Goal: Task Accomplishment & Management: Use online tool/utility

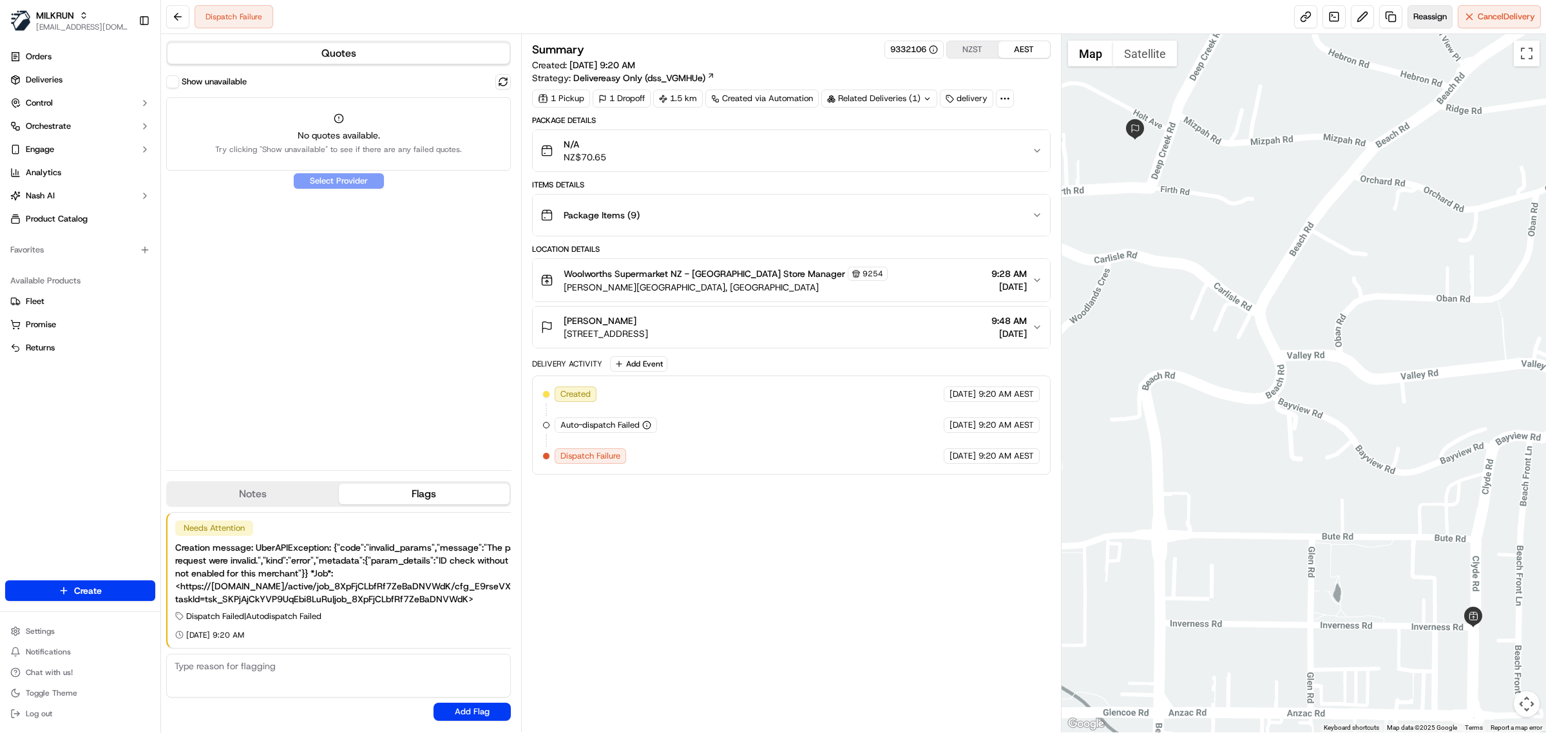
click at [1415, 21] on span "Reassign" at bounding box center [1429, 17] width 33 height 12
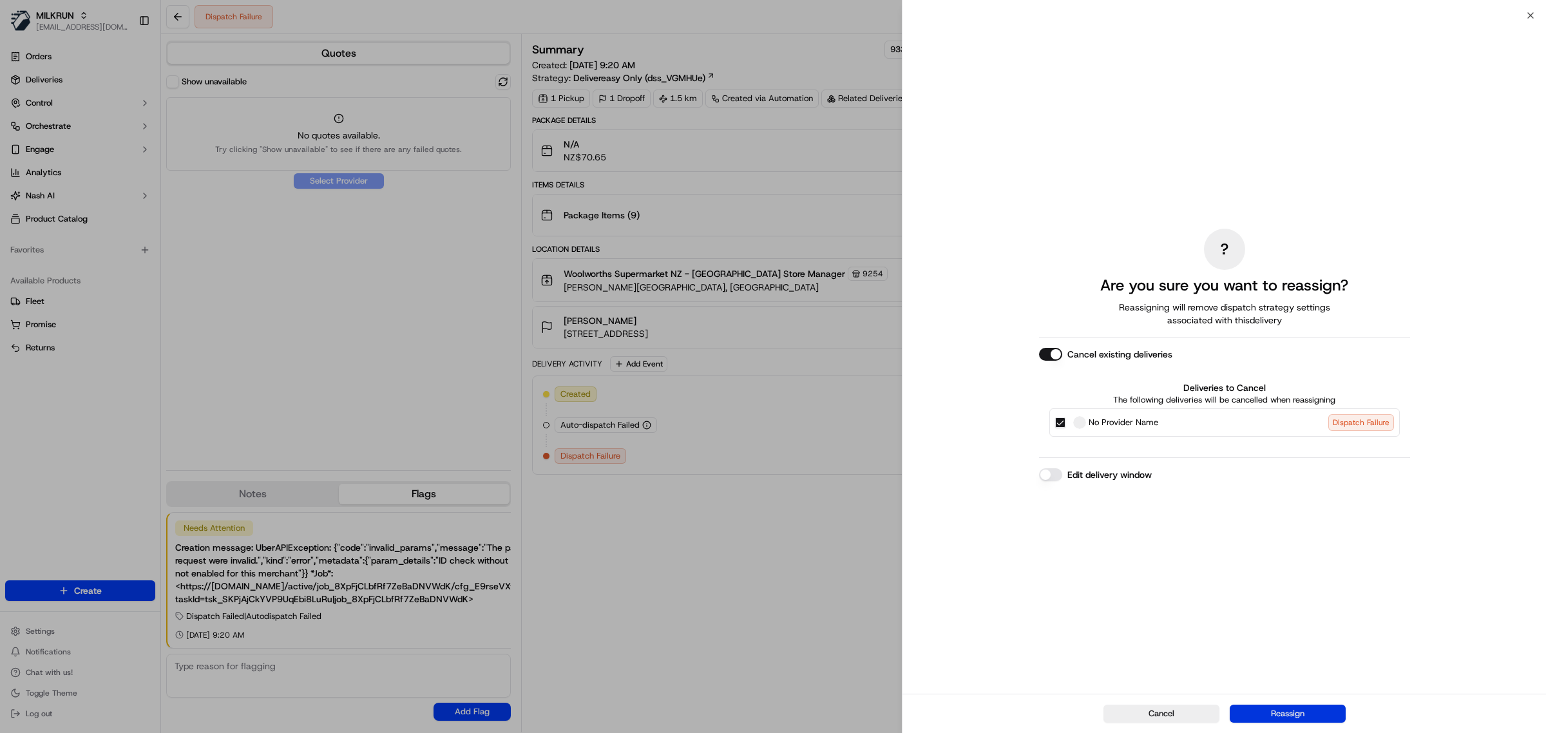
click at [1302, 719] on button "Reassign" at bounding box center [1287, 714] width 116 height 18
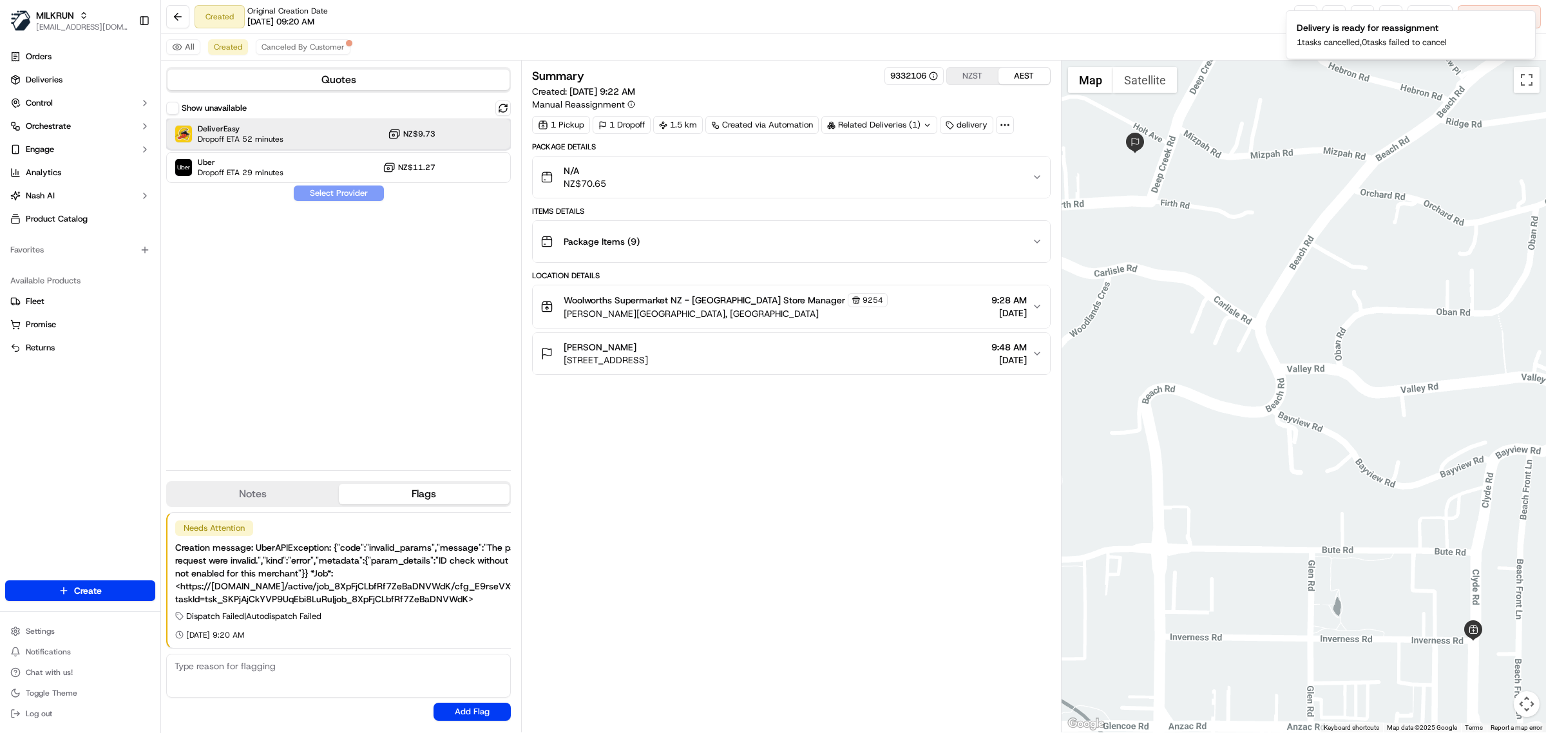
click at [338, 128] on div "DeliverEasy Dropoff ETA 52 minutes NZ$9.73" at bounding box center [338, 133] width 345 height 31
click at [342, 192] on button "Assign Provider" at bounding box center [338, 192] width 91 height 15
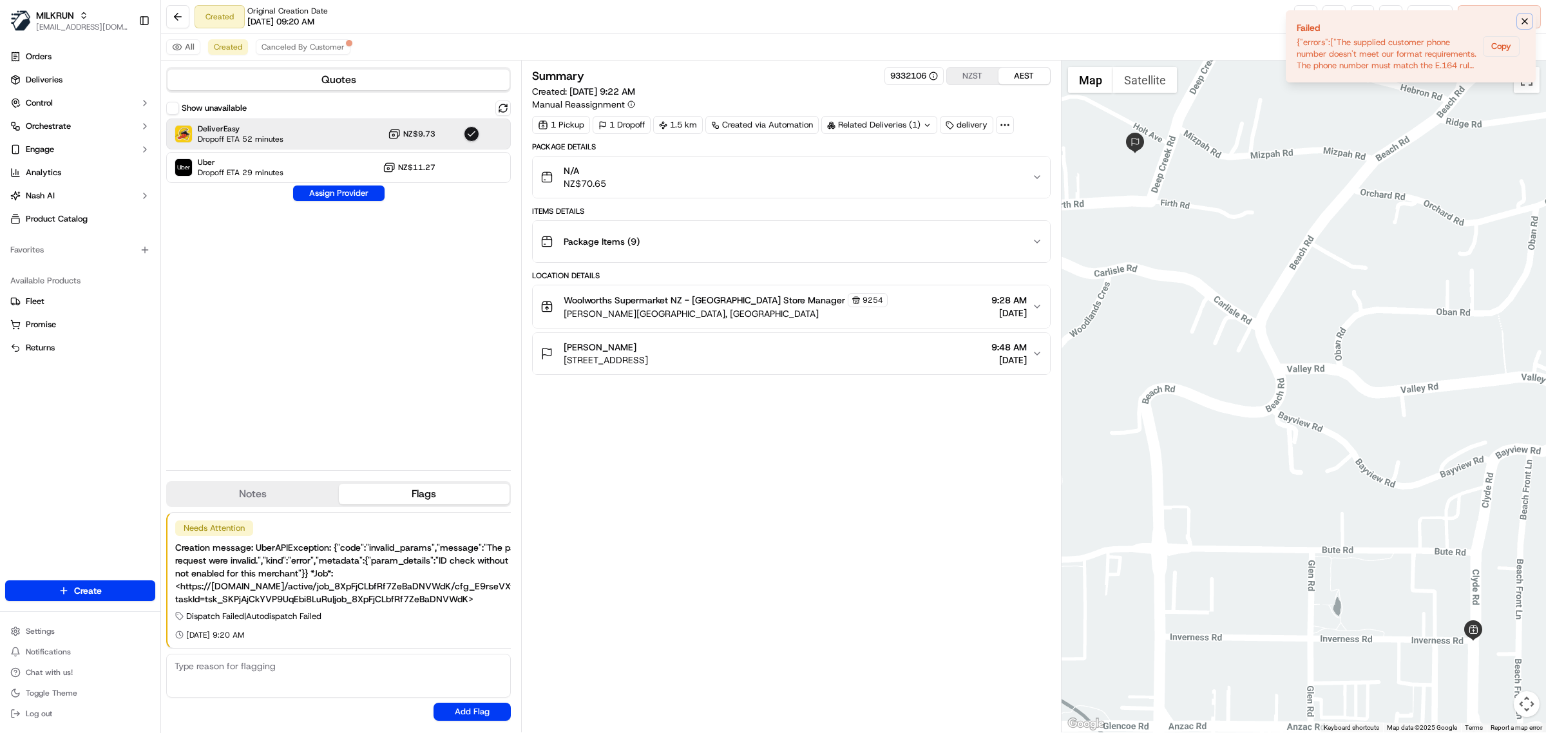
click at [1527, 21] on icon "Notifications (F8)" at bounding box center [1524, 21] width 10 height 10
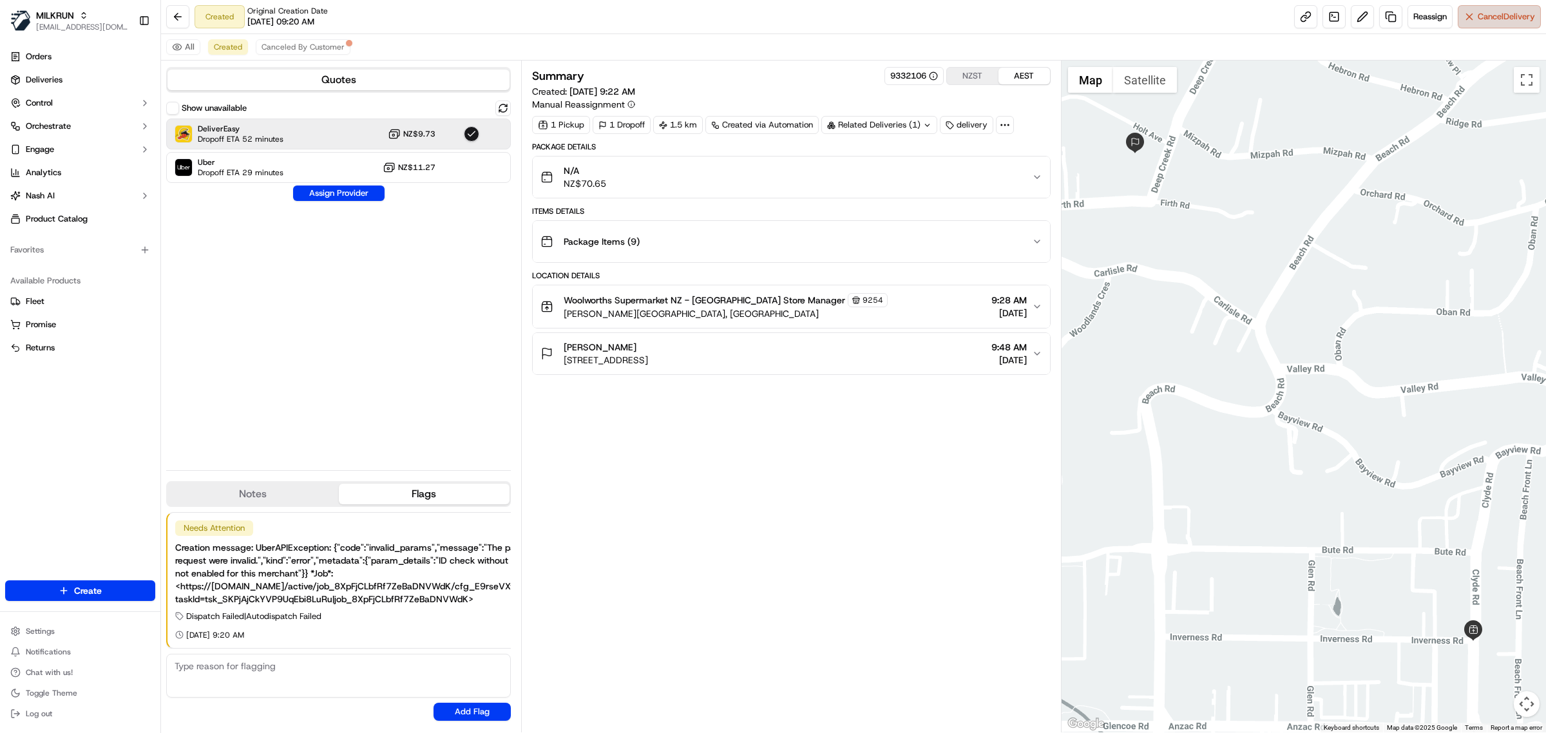
click at [1495, 15] on span "Cancel Delivery" at bounding box center [1505, 17] width 57 height 12
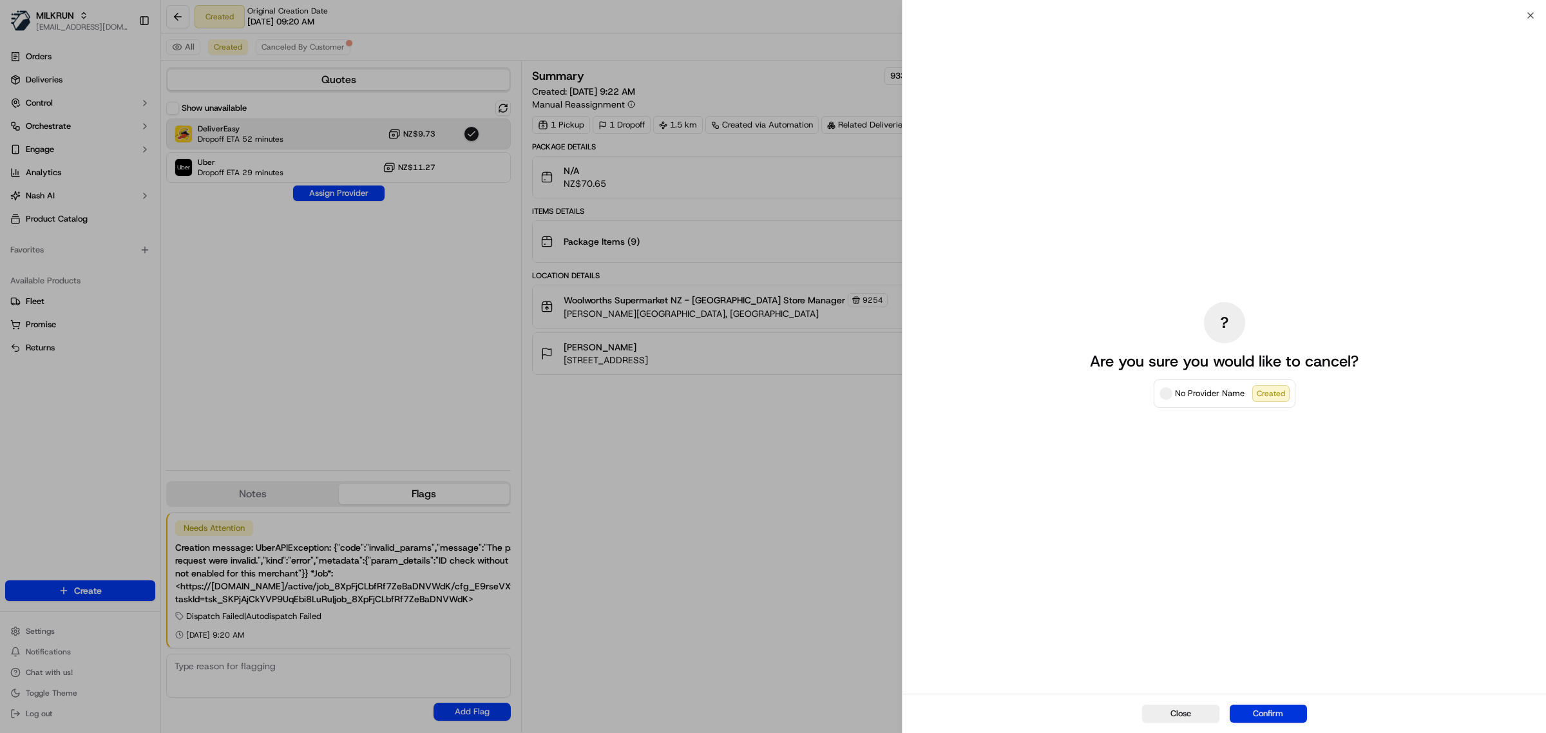
click at [1285, 715] on button "Confirm" at bounding box center [1267, 714] width 77 height 18
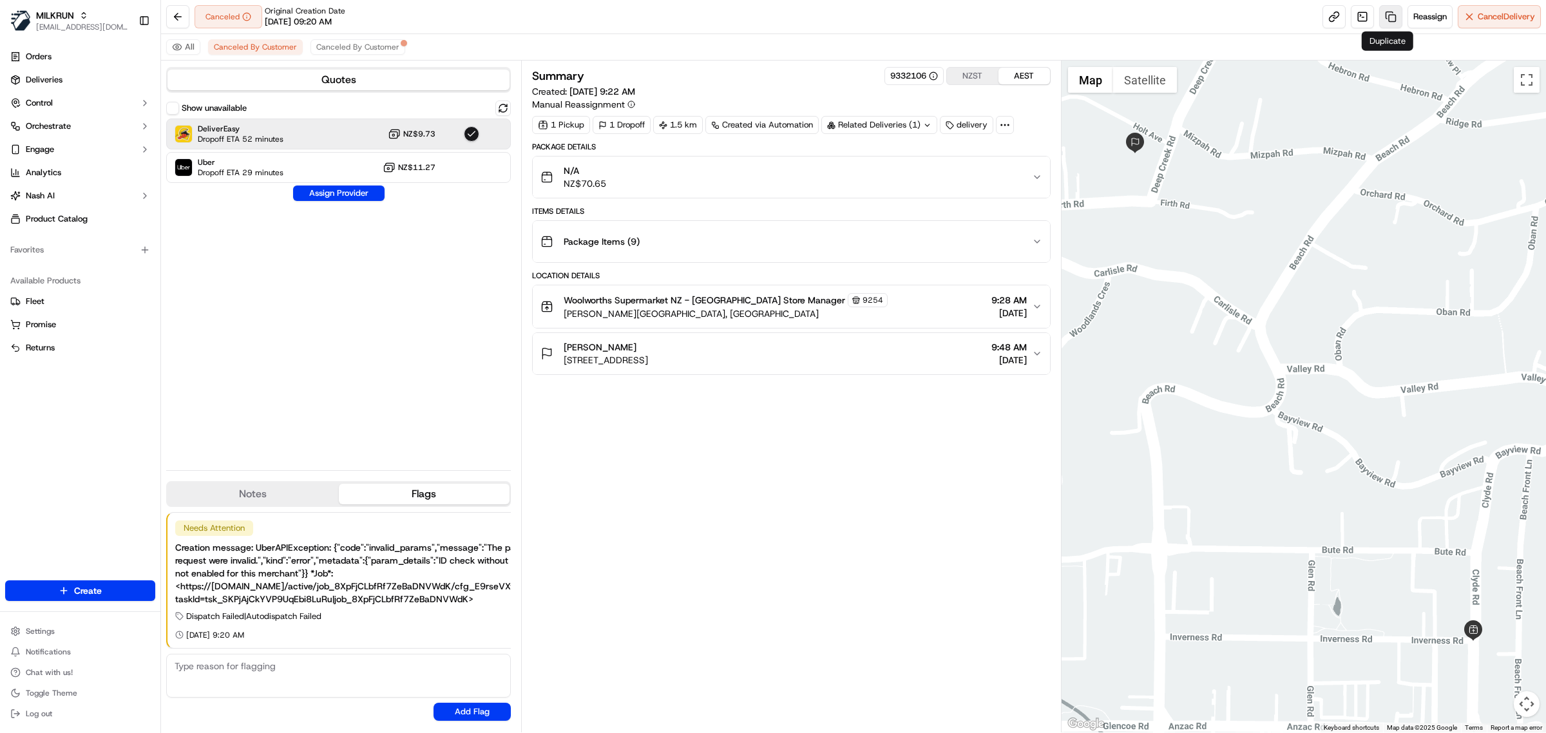
click at [1389, 15] on link at bounding box center [1390, 16] width 23 height 23
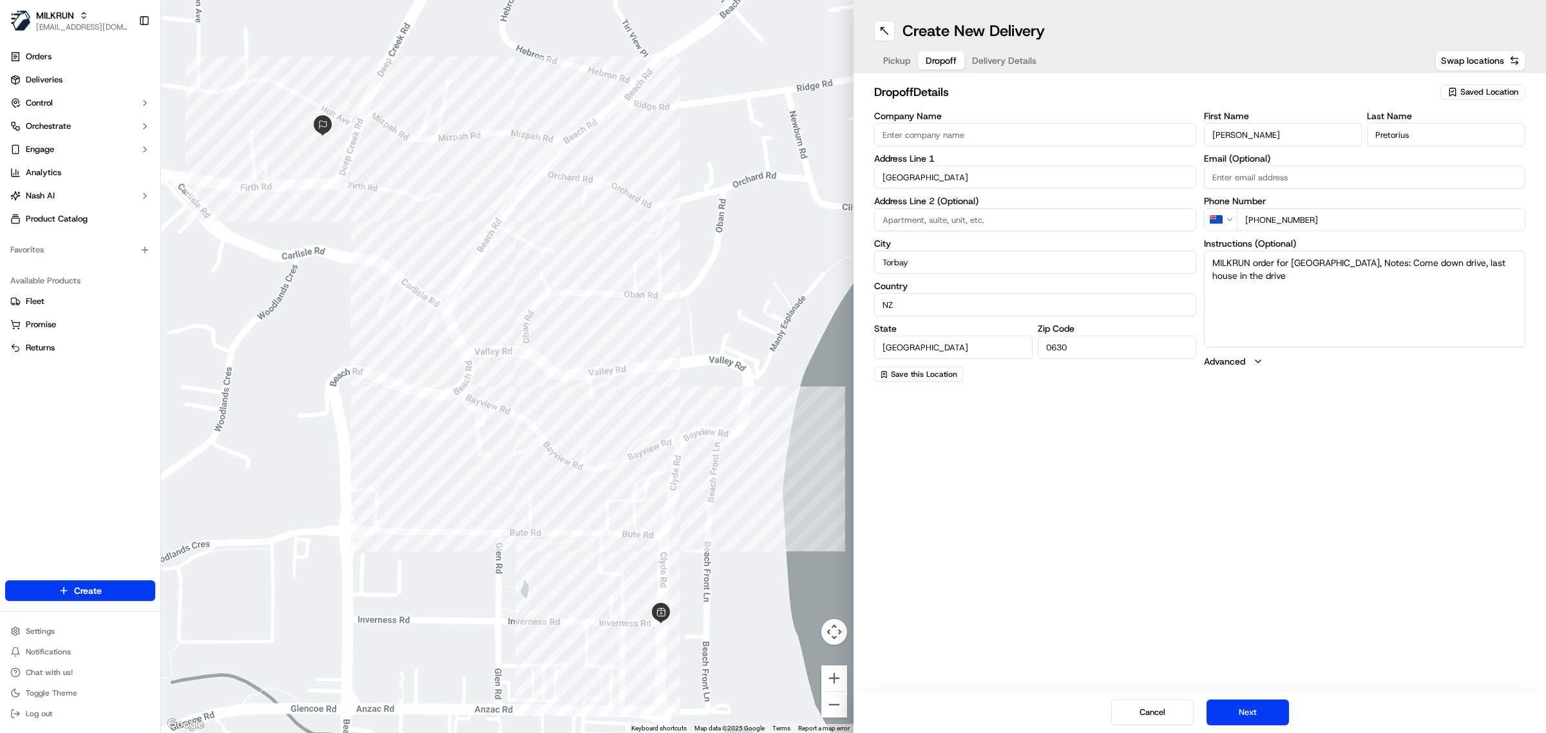
click at [941, 52] on button "Dropoff" at bounding box center [941, 61] width 46 height 18
click at [887, 50] on div "Pickup Dropoff Delivery Details" at bounding box center [959, 60] width 171 height 23
click at [905, 58] on span "Pickup" at bounding box center [896, 60] width 27 height 13
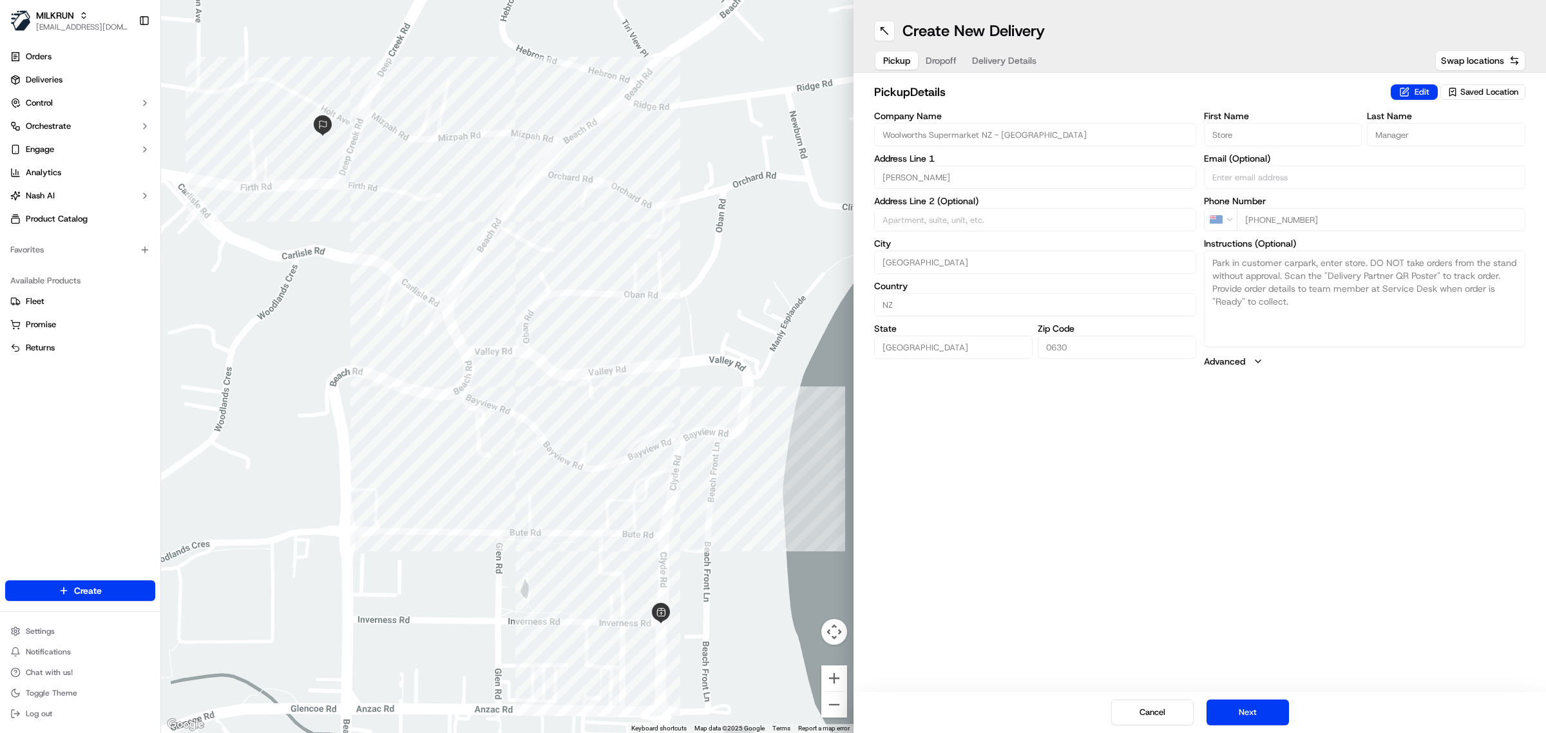
click at [945, 55] on span "Dropoff" at bounding box center [940, 60] width 31 height 13
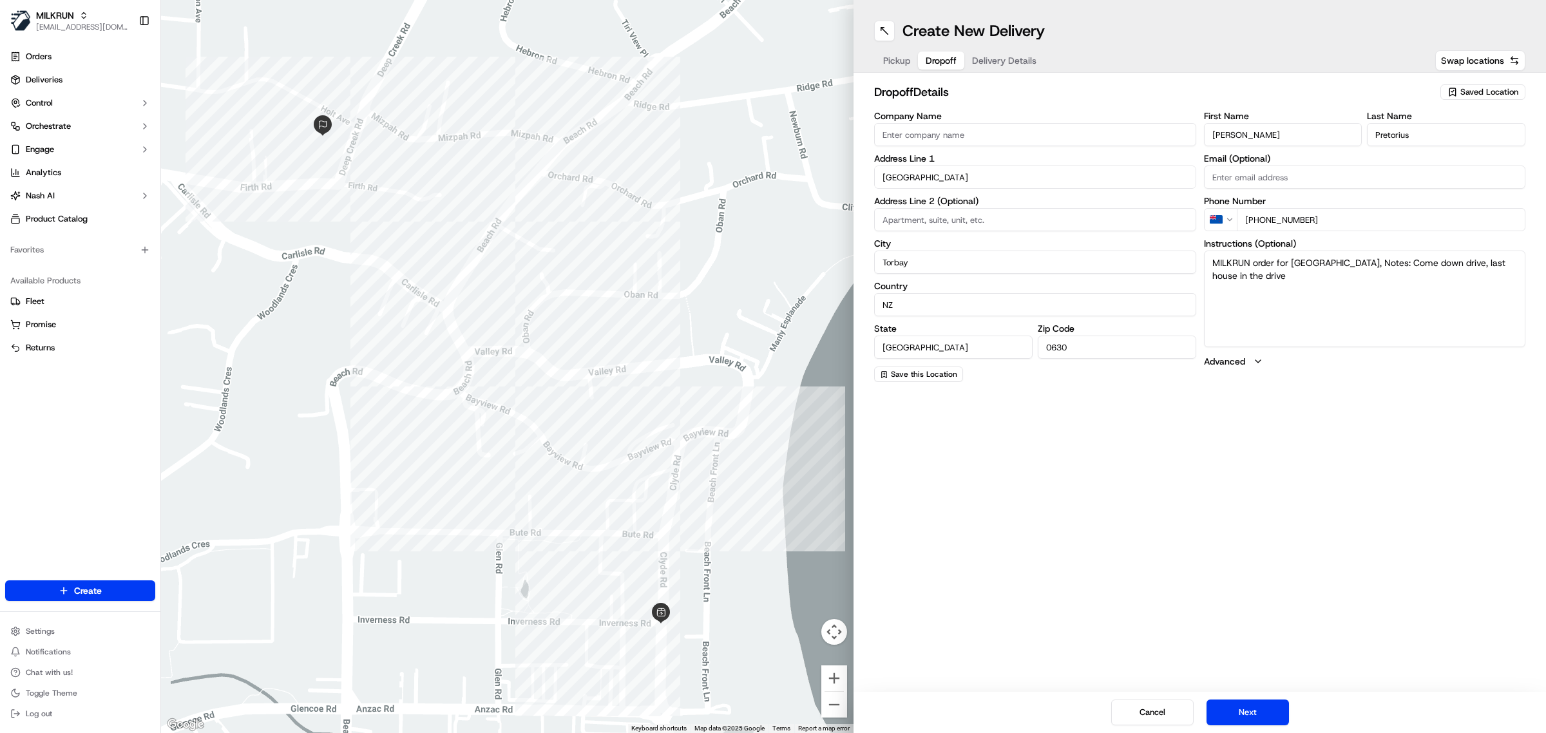
drag, startPoint x: 1353, startPoint y: 224, endPoint x: 1202, endPoint y: 216, distance: 151.6
click at [1202, 216] on div "Company Name Address Line [GEOGRAPHIC_DATA] Address Line 2 (Optional) [GEOGRAPH…" at bounding box center [1199, 246] width 651 height 270
paste input "9 476 5974"
type input "[PHONE_NUMBER]"
click at [997, 59] on span "Delivery Details" at bounding box center [1004, 60] width 64 height 13
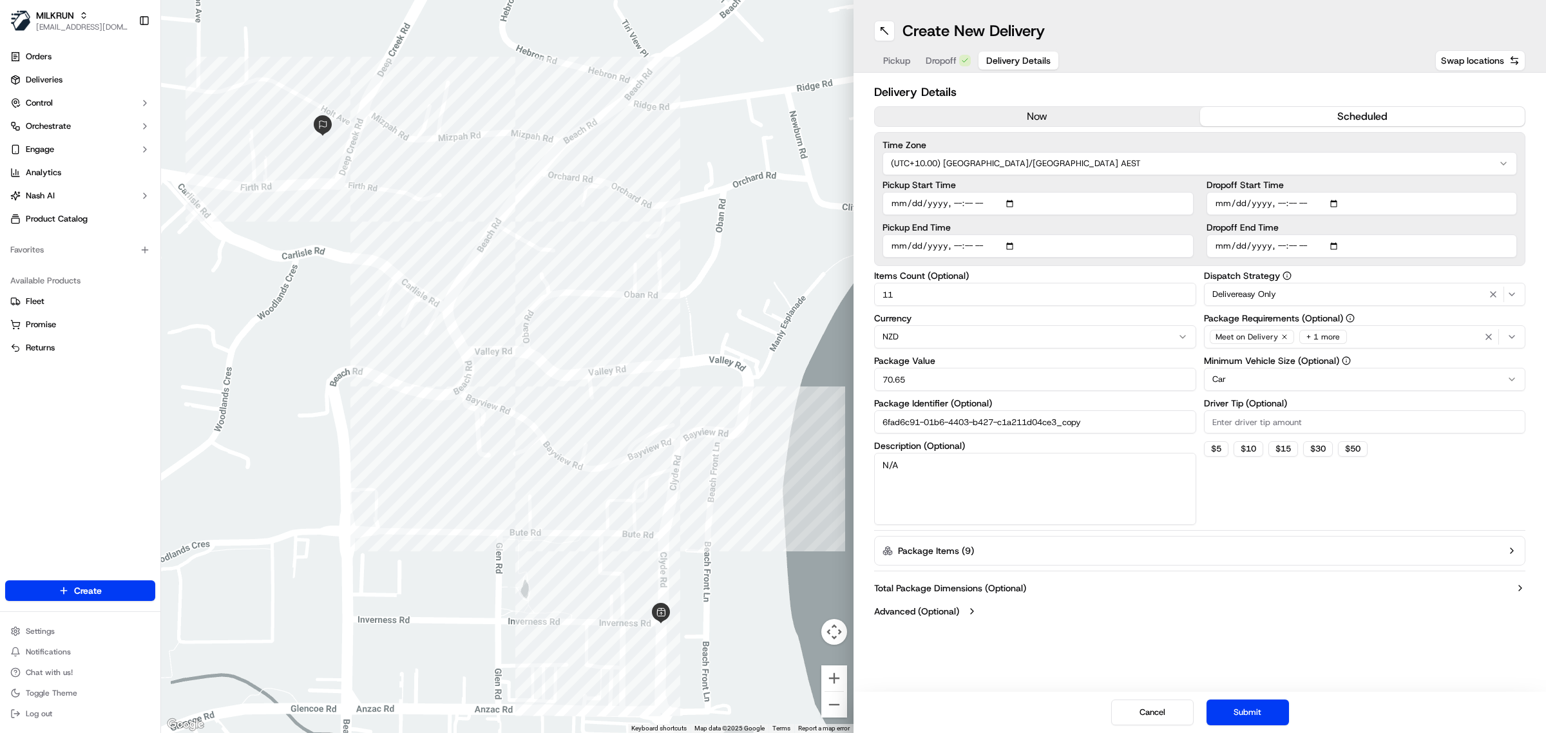
click at [982, 110] on button "now" at bounding box center [1037, 116] width 325 height 19
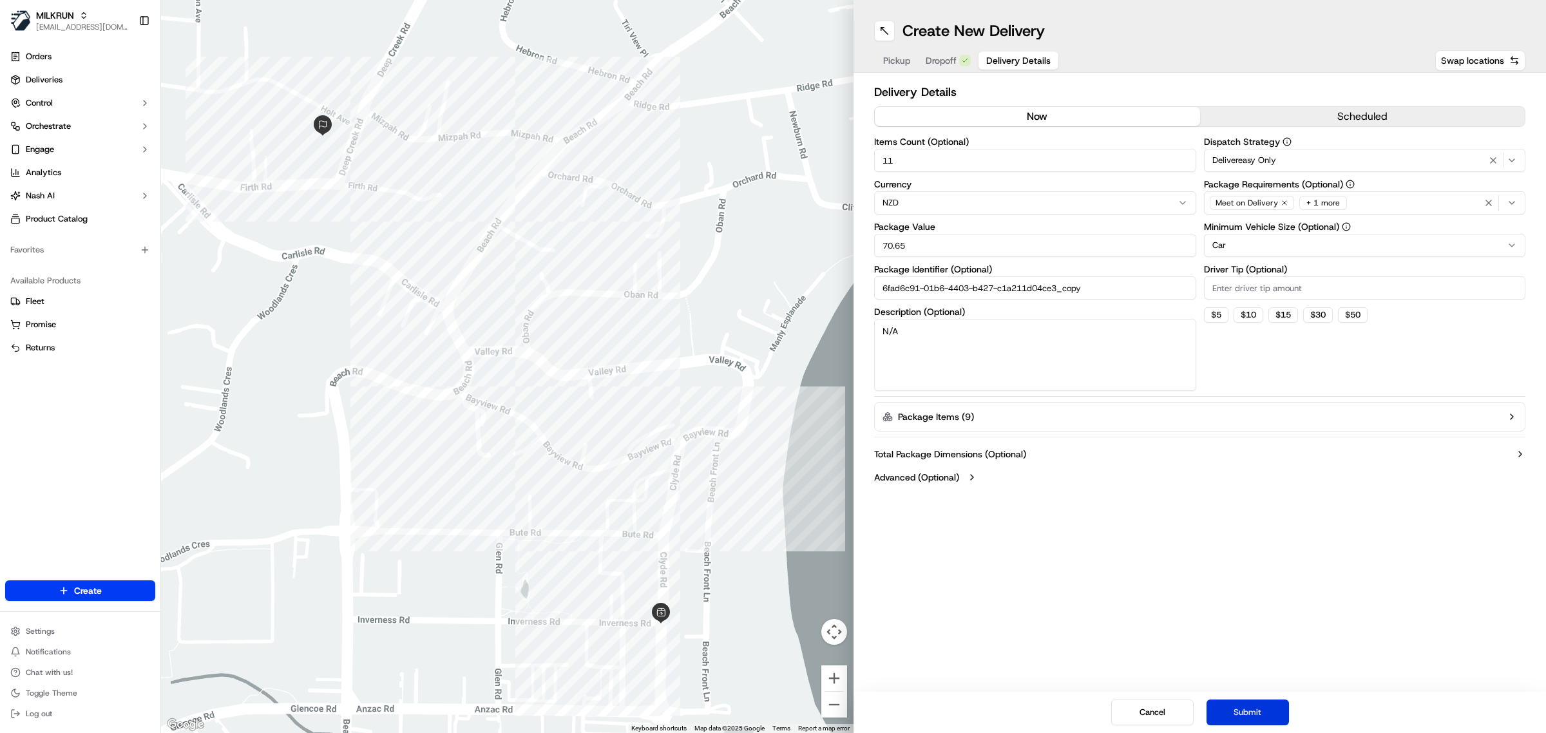
click at [1266, 699] on button "Submit" at bounding box center [1247, 712] width 82 height 26
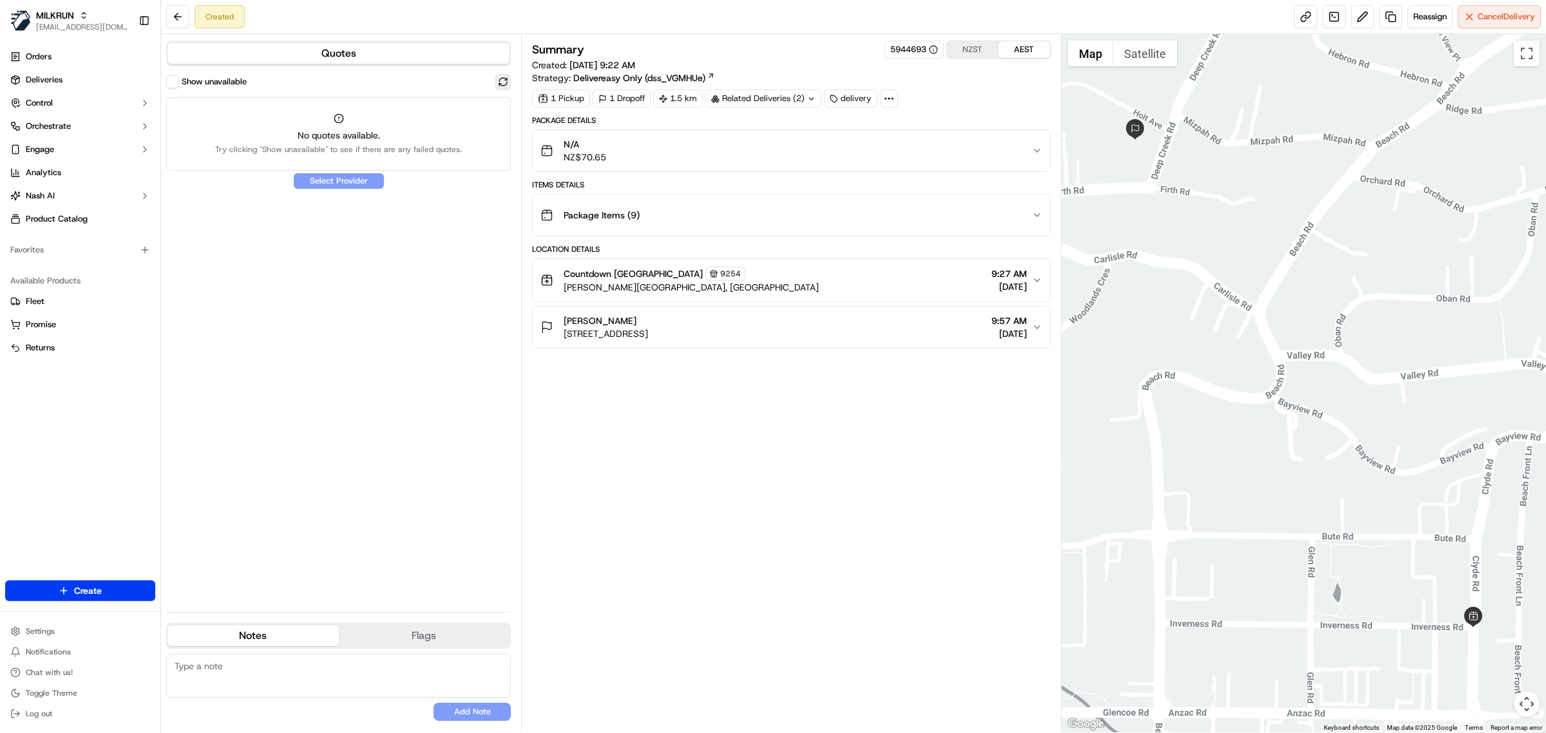
click at [509, 85] on button at bounding box center [502, 81] width 15 height 15
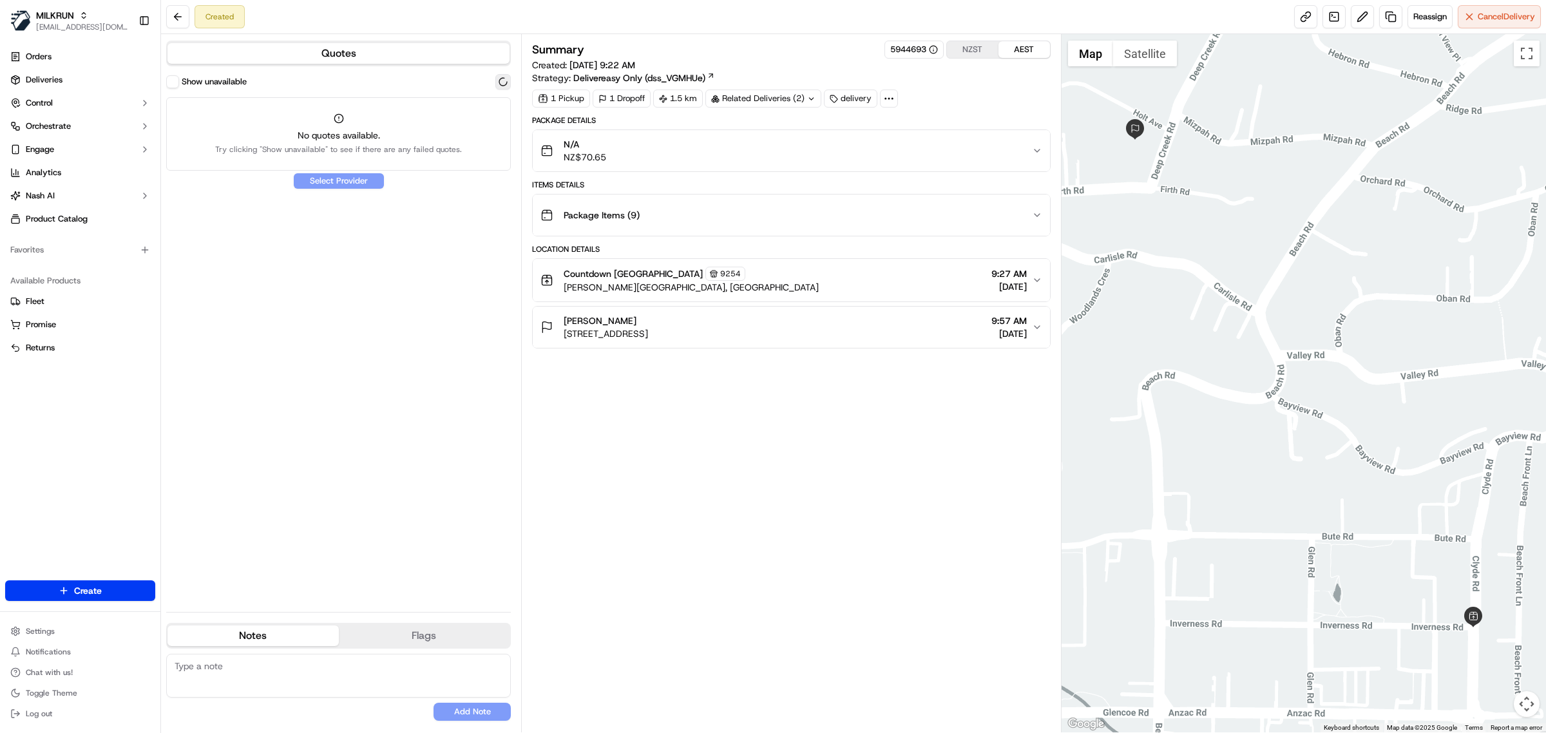
click at [509, 85] on button at bounding box center [502, 81] width 15 height 15
click at [502, 79] on button at bounding box center [502, 81] width 15 height 15
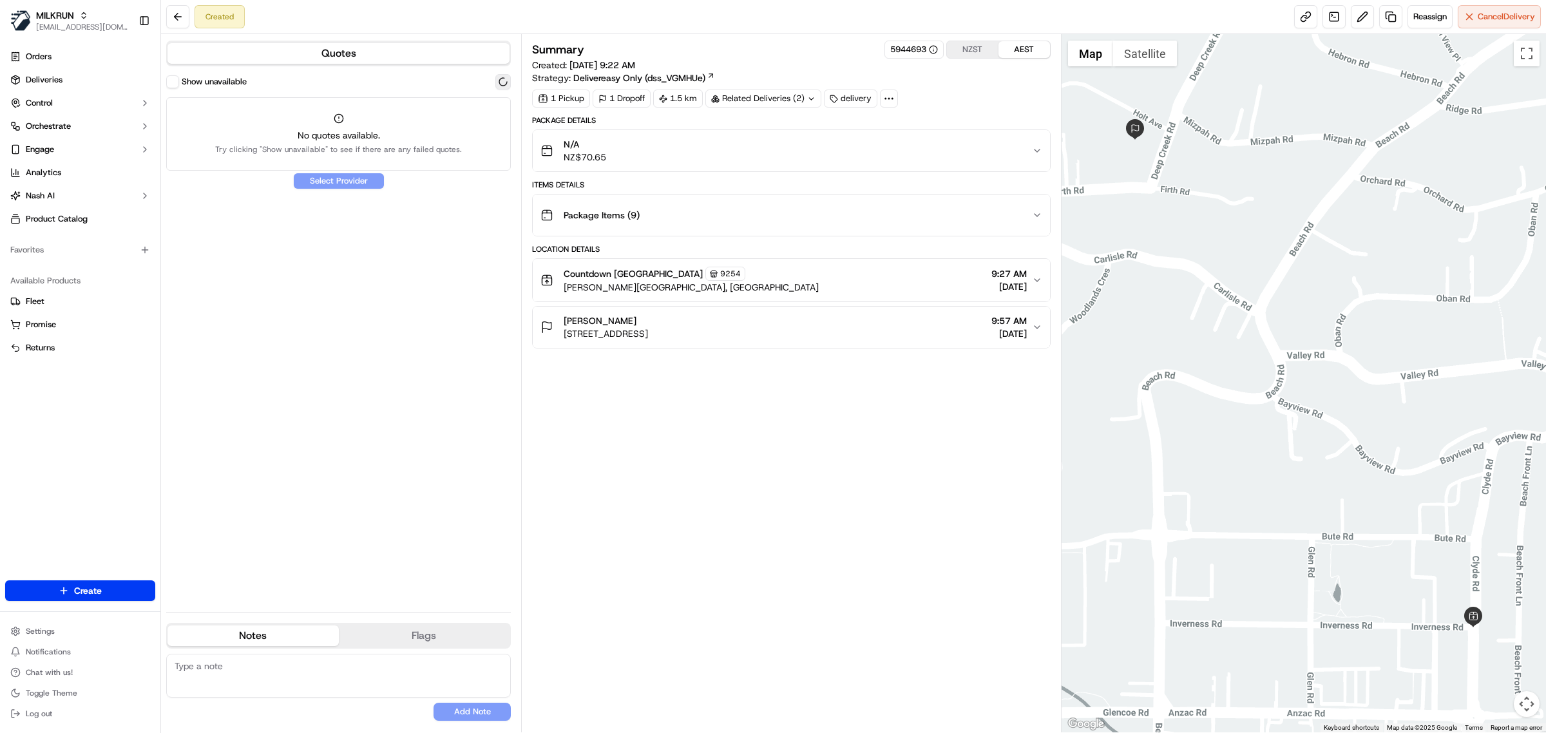
click at [502, 79] on button at bounding box center [502, 81] width 15 height 15
click at [503, 78] on button at bounding box center [502, 81] width 15 height 15
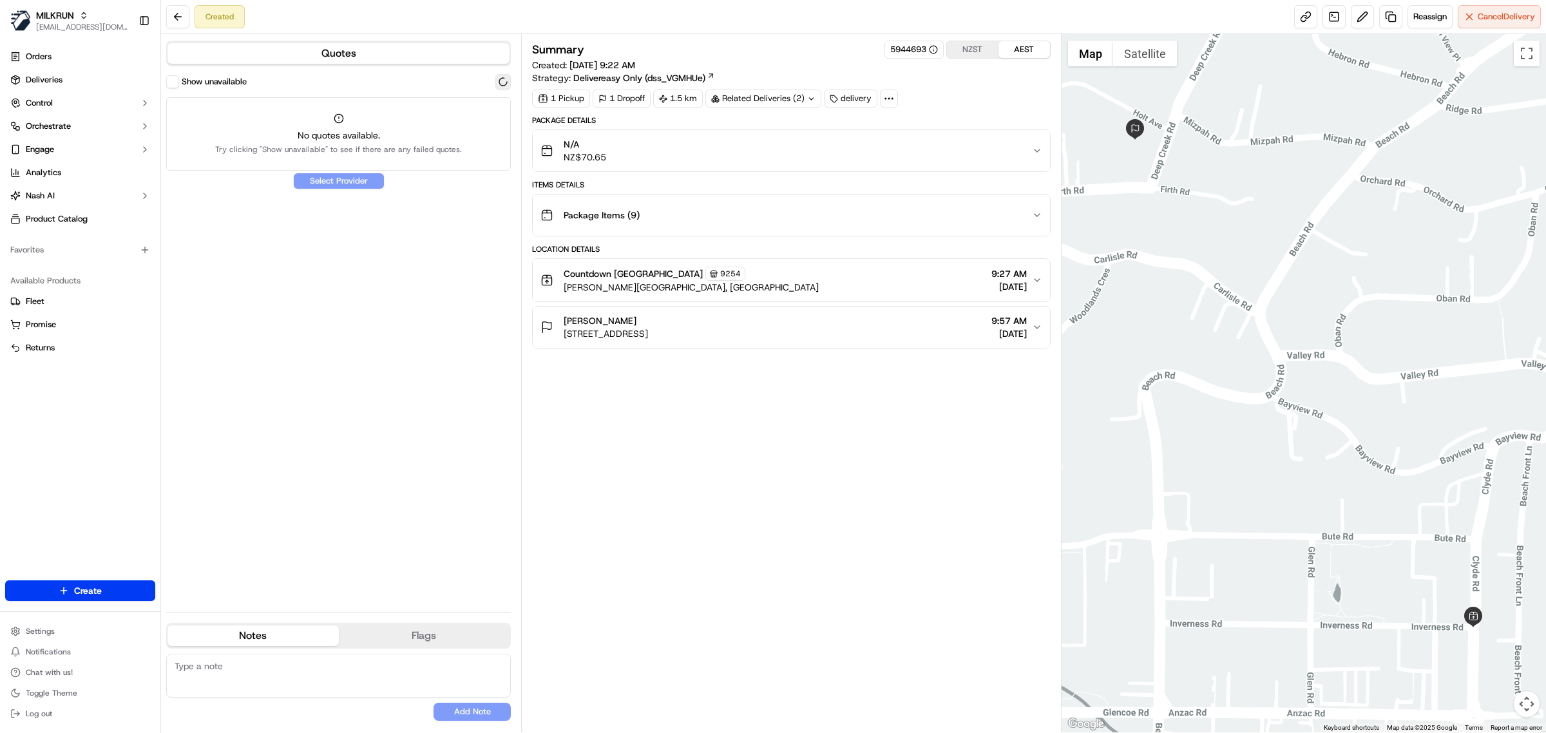
click at [501, 82] on button at bounding box center [502, 81] width 15 height 15
click at [502, 82] on button at bounding box center [502, 81] width 15 height 15
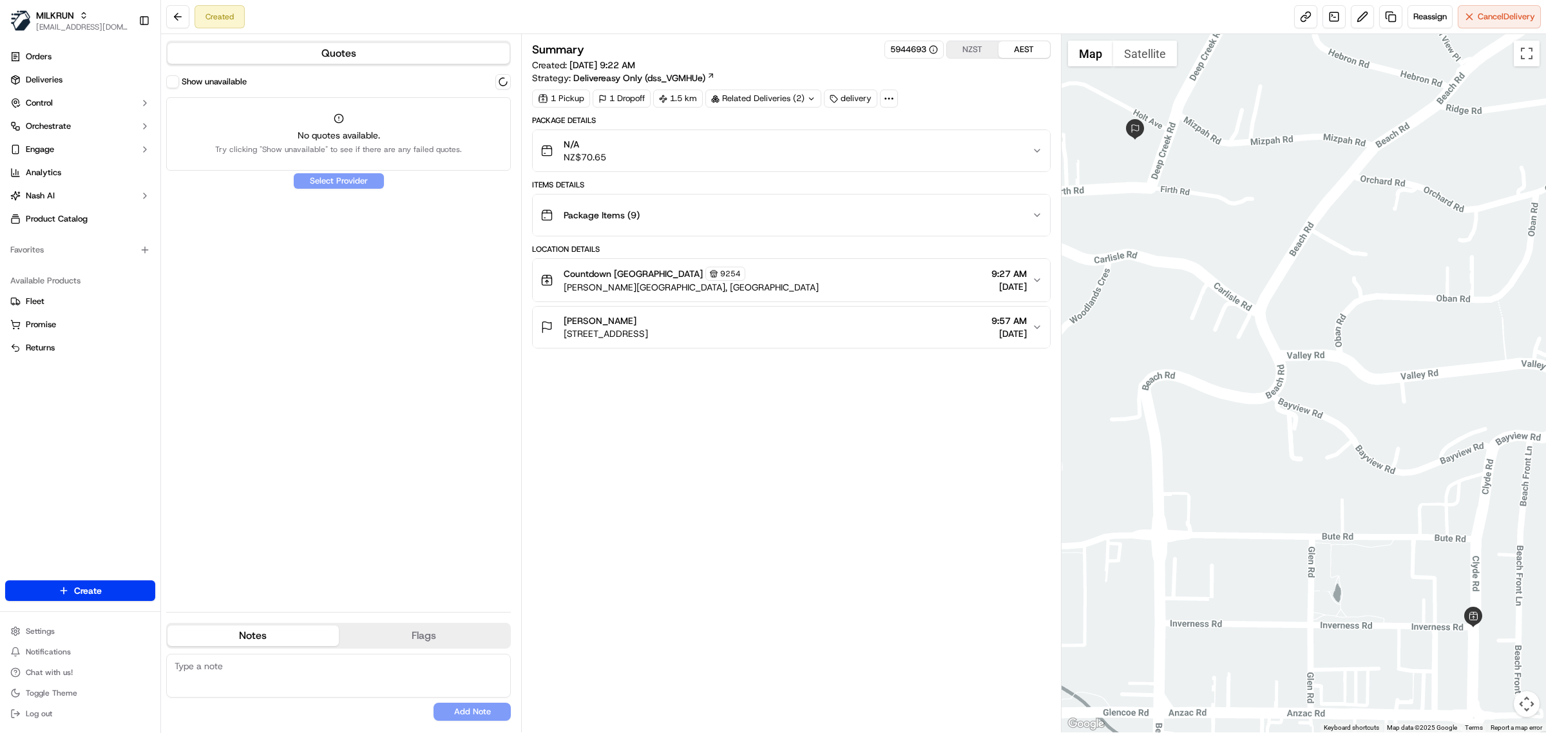
click at [178, 80] on button "Show unavailable" at bounding box center [172, 81] width 13 height 13
click at [507, 82] on button at bounding box center [502, 81] width 15 height 15
click at [507, 84] on button at bounding box center [502, 81] width 15 height 15
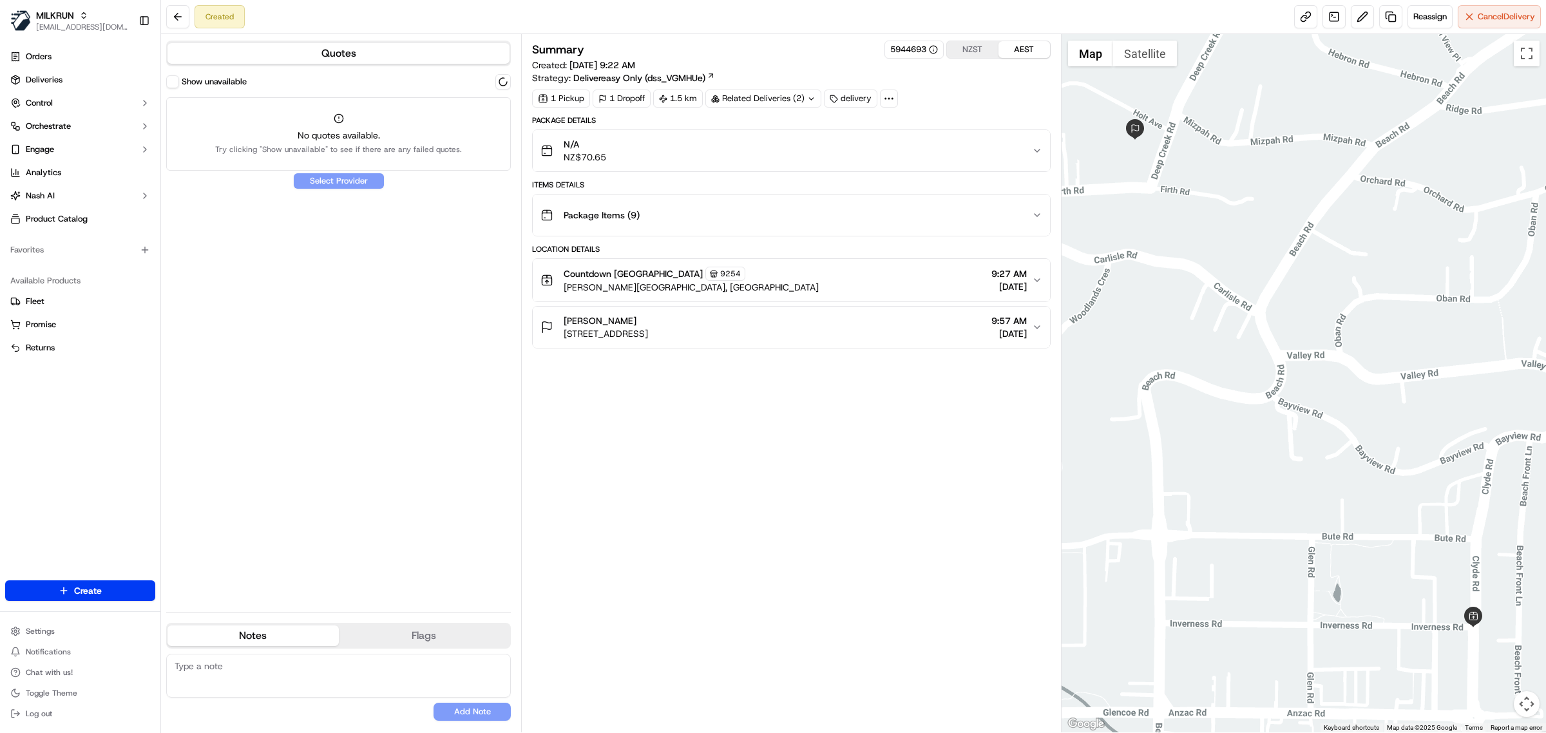
click at [1433, 29] on div "Created Reassign Cancel Delivery" at bounding box center [853, 17] width 1385 height 34
click at [1433, 27] on button "Reassign" at bounding box center [1429, 16] width 45 height 23
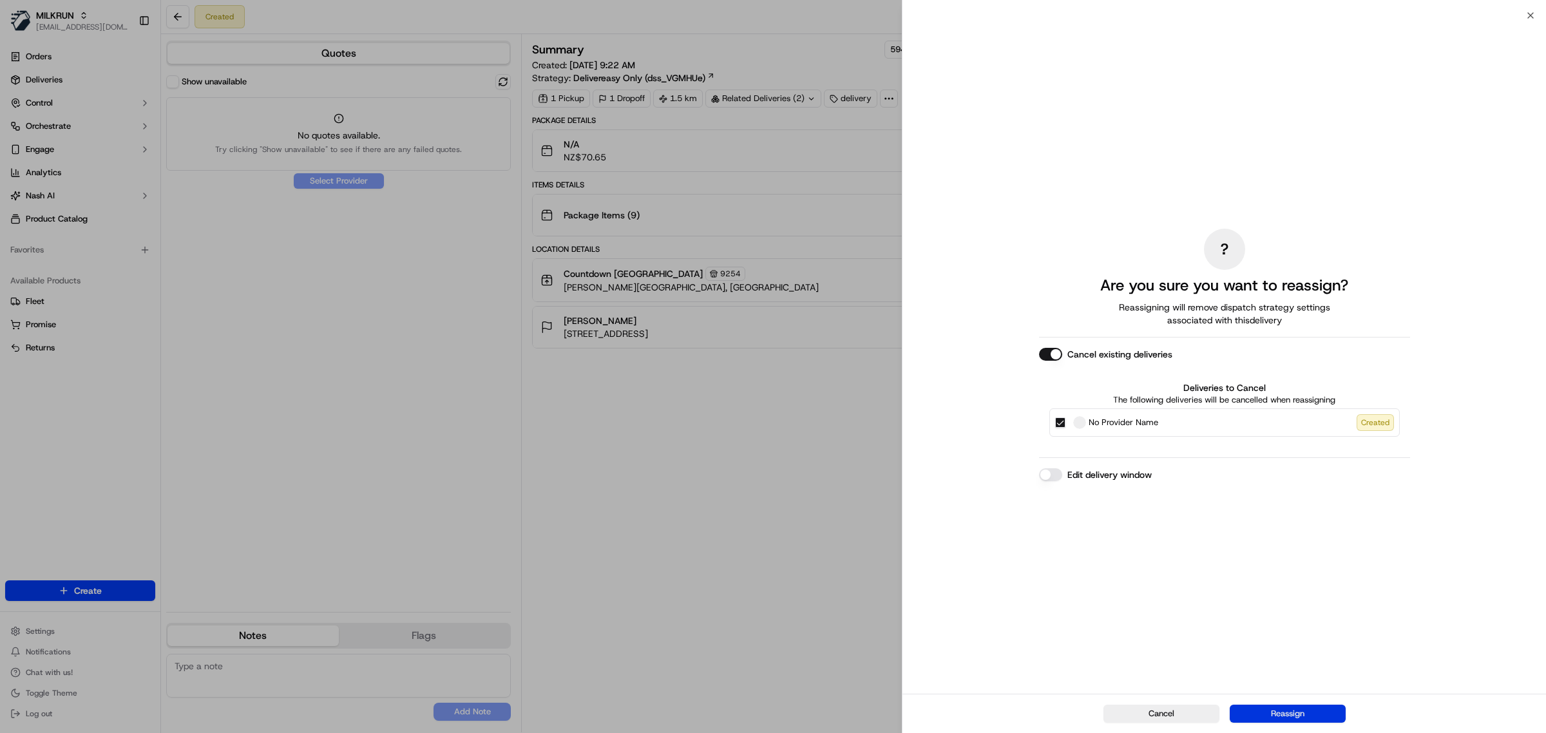
click at [1311, 717] on button "Reassign" at bounding box center [1287, 714] width 116 height 18
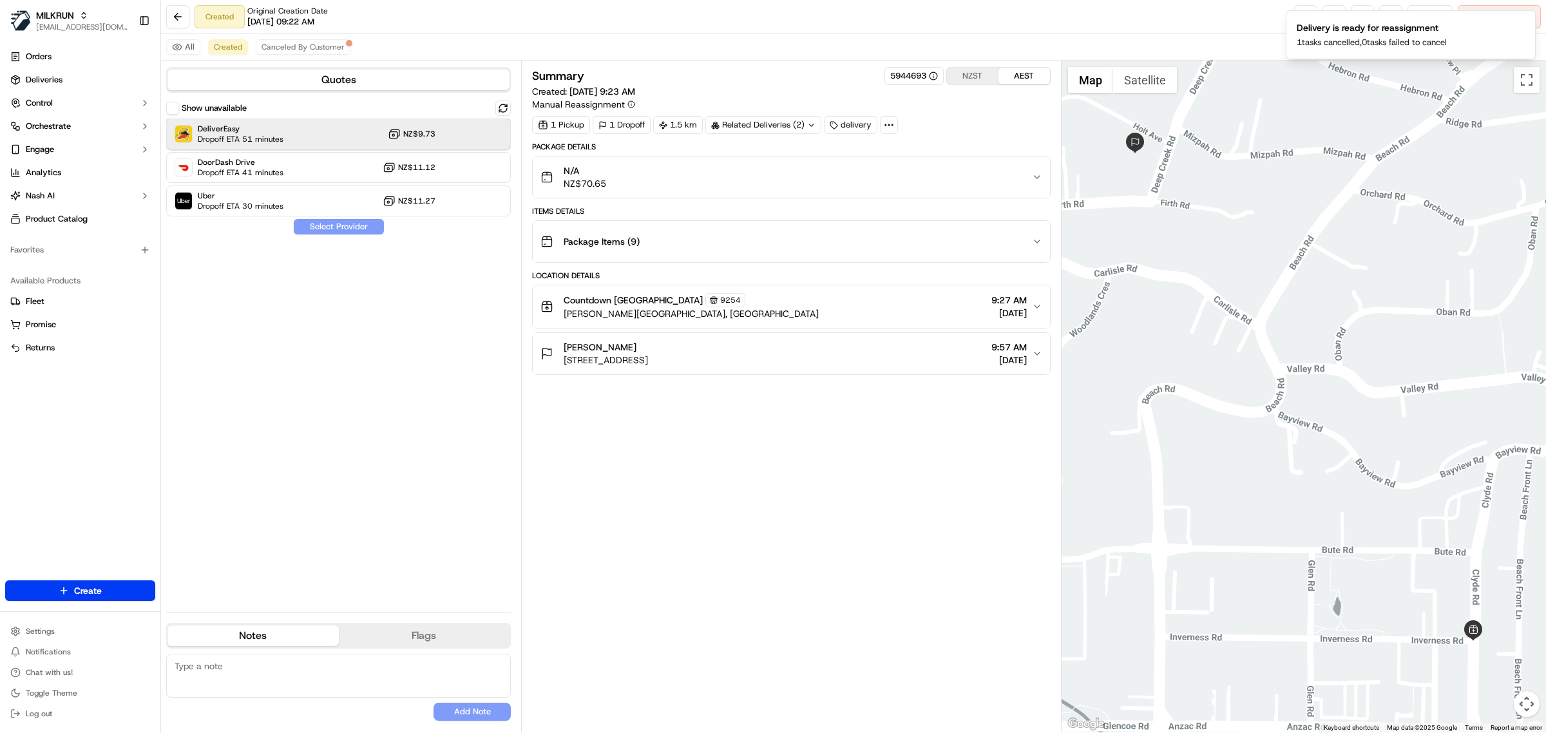
click at [333, 137] on div "DeliverEasy Dropoff ETA 51 minutes NZ$9.73" at bounding box center [338, 133] width 345 height 31
click at [345, 227] on button "Assign Provider" at bounding box center [338, 226] width 91 height 15
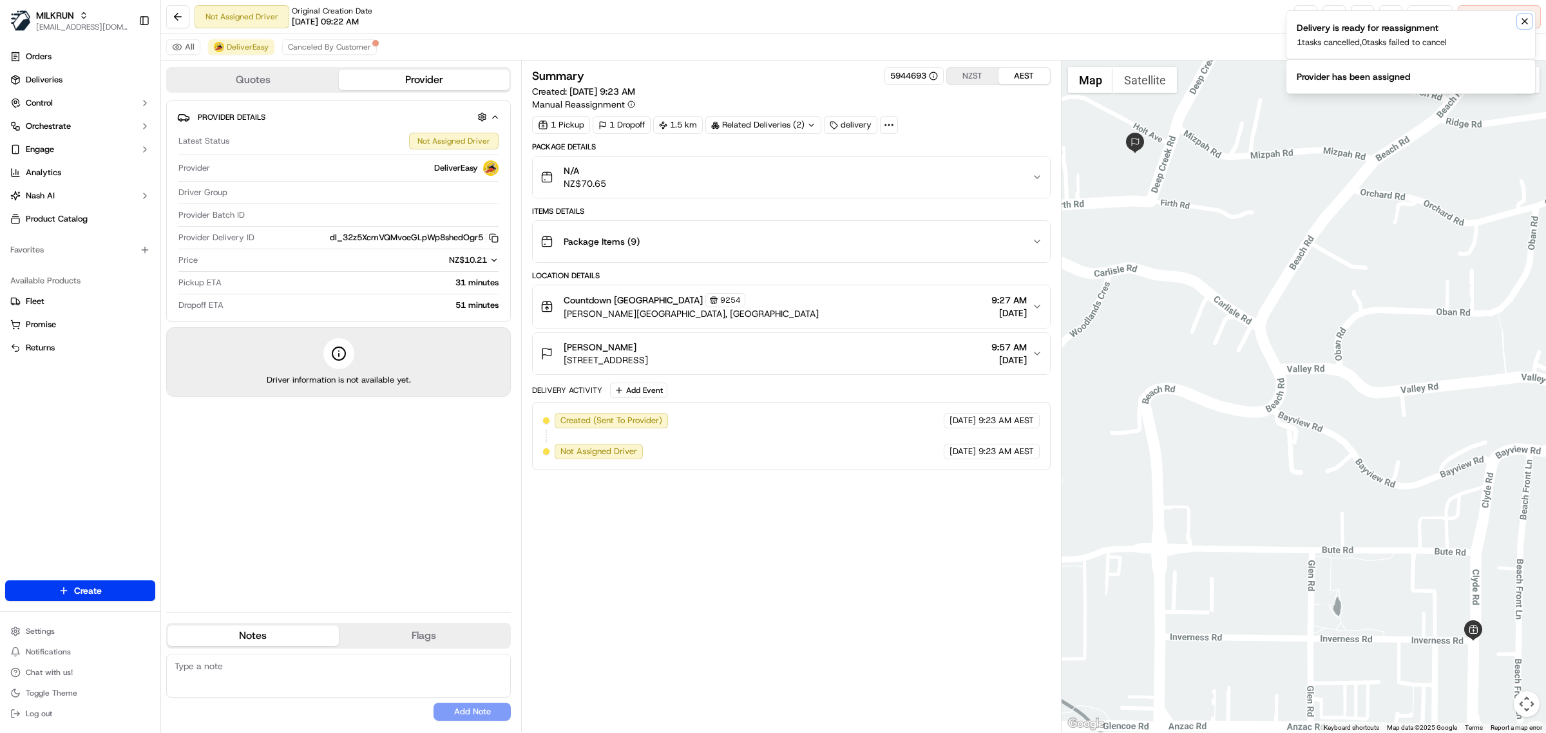
click at [1523, 24] on icon "Notifications (F8)" at bounding box center [1524, 21] width 10 height 10
click at [648, 343] on div "[PERSON_NAME]" at bounding box center [605, 347] width 84 height 13
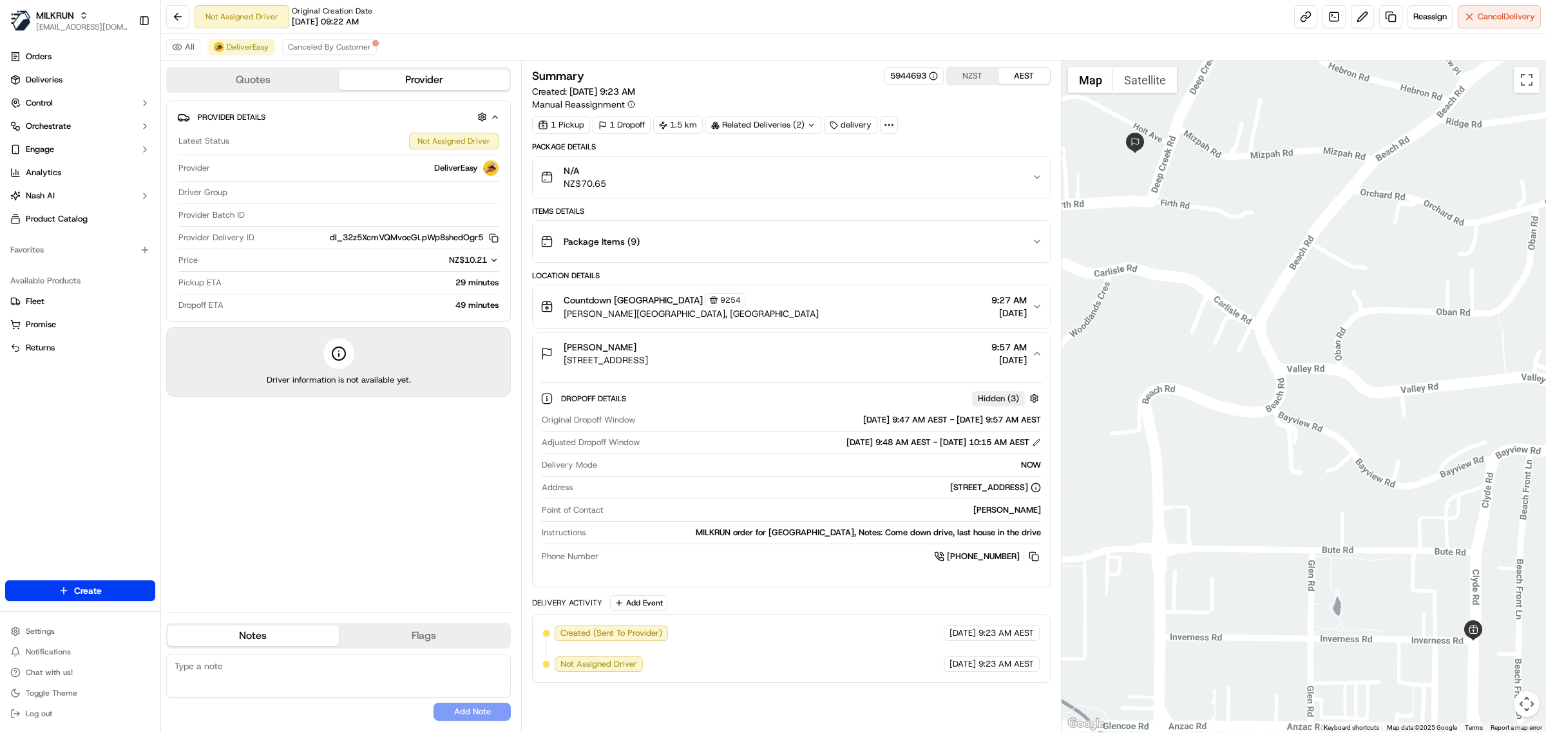
click at [998, 516] on div "[PERSON_NAME]" at bounding box center [825, 510] width 432 height 12
copy div "[PERSON_NAME]"
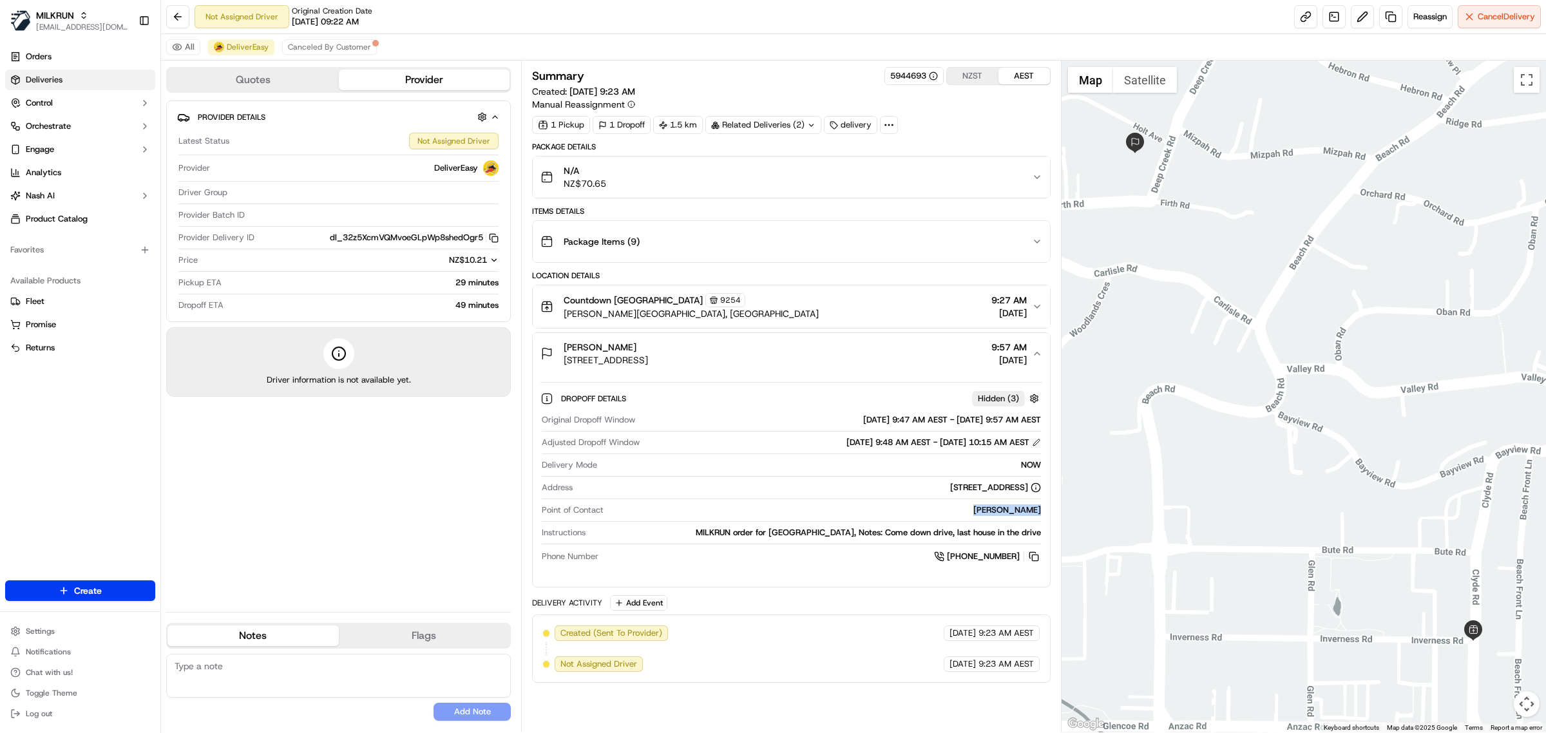
click at [104, 87] on link "Deliveries" at bounding box center [80, 80] width 150 height 21
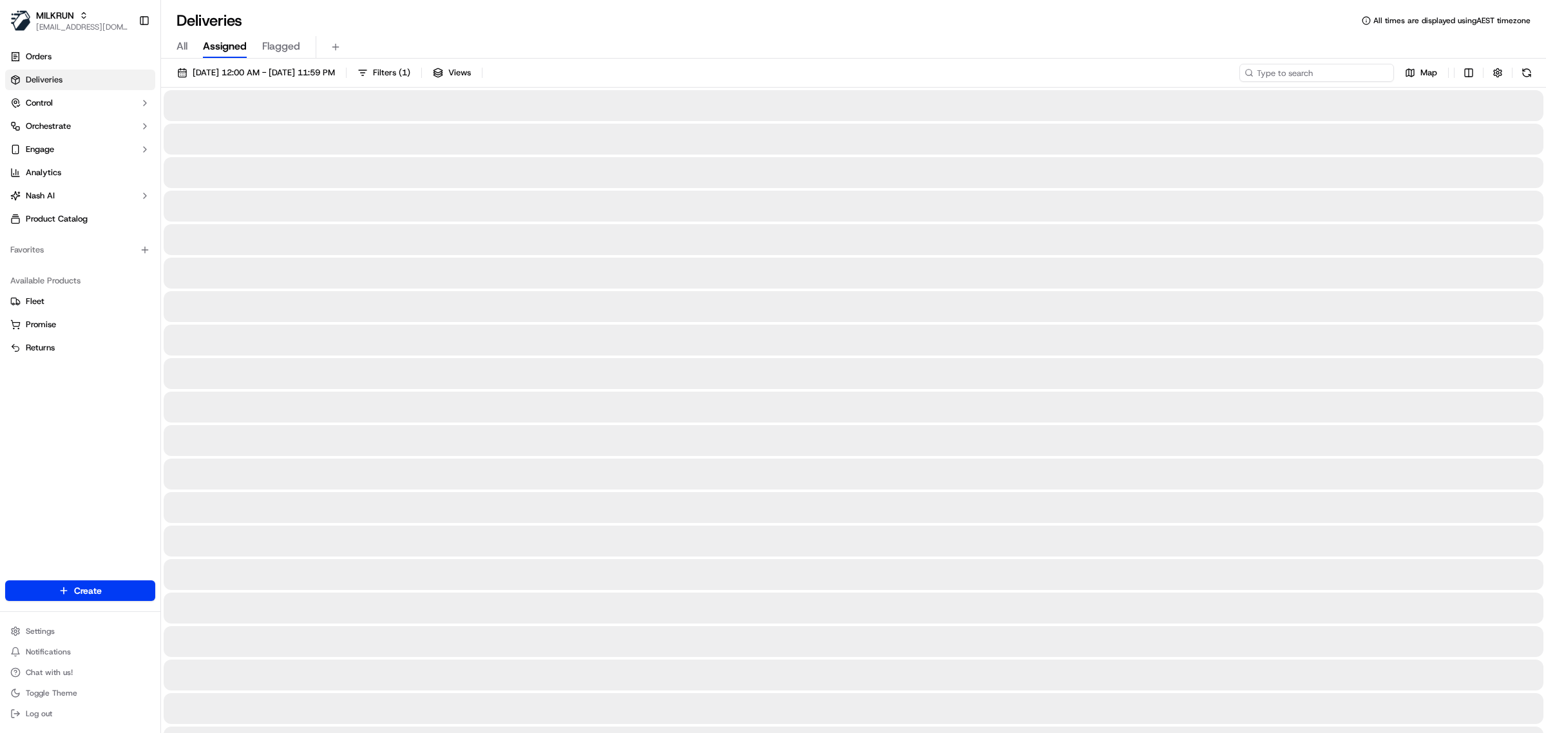
click at [1341, 68] on input at bounding box center [1316, 73] width 155 height 18
paste input "[PERSON_NAME]"
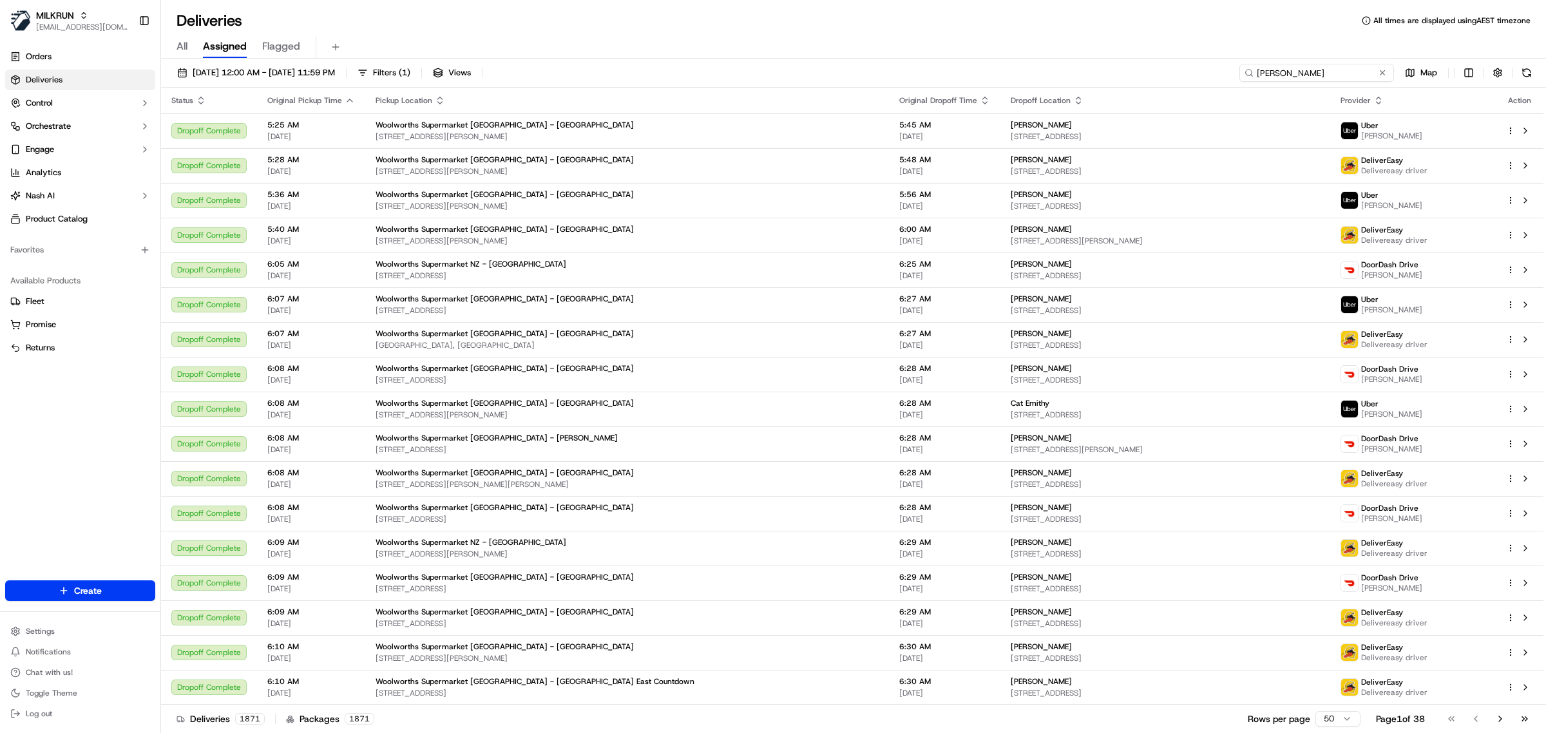
type input "[PERSON_NAME]"
